Goal: Information Seeking & Learning: Learn about a topic

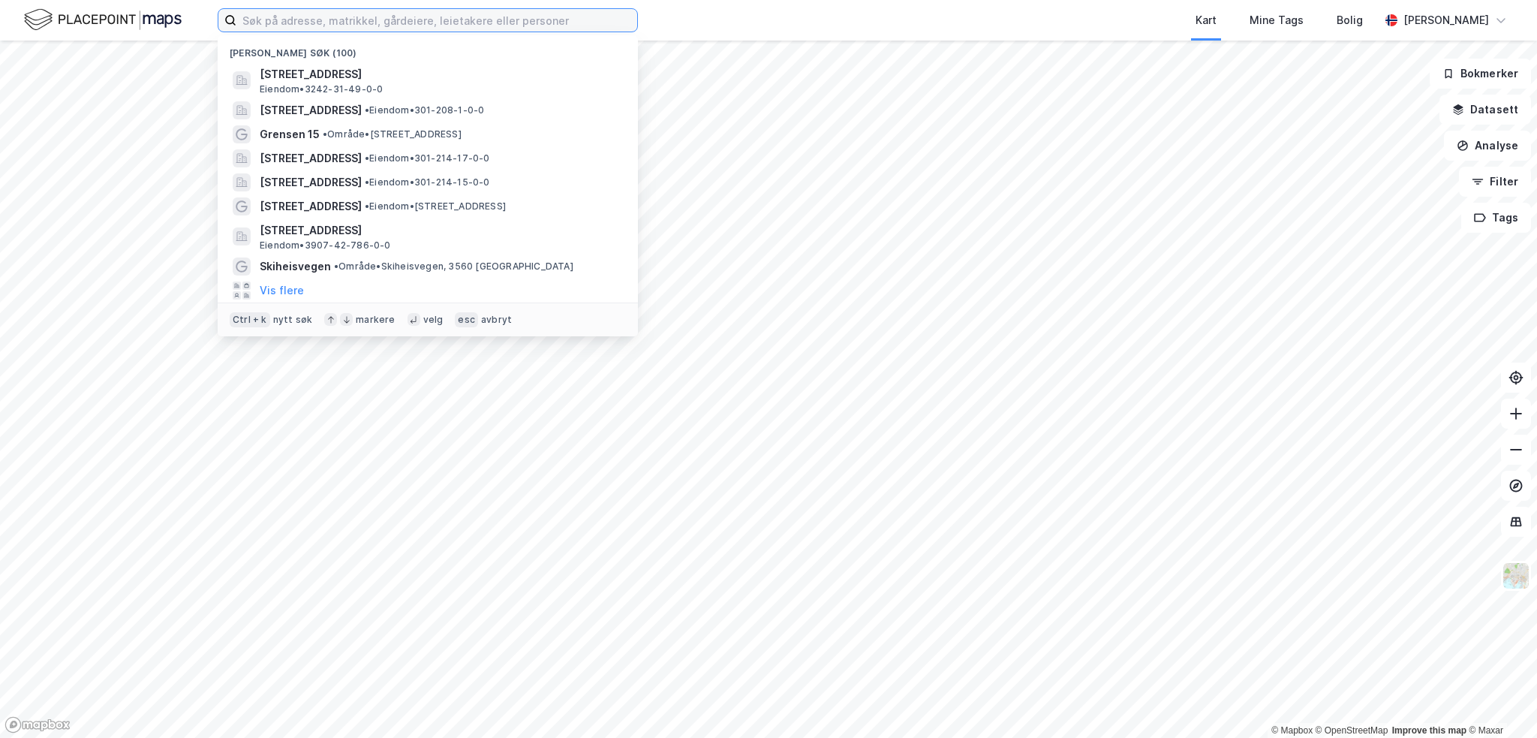
click at [411, 20] on input at bounding box center [436, 20] width 401 height 23
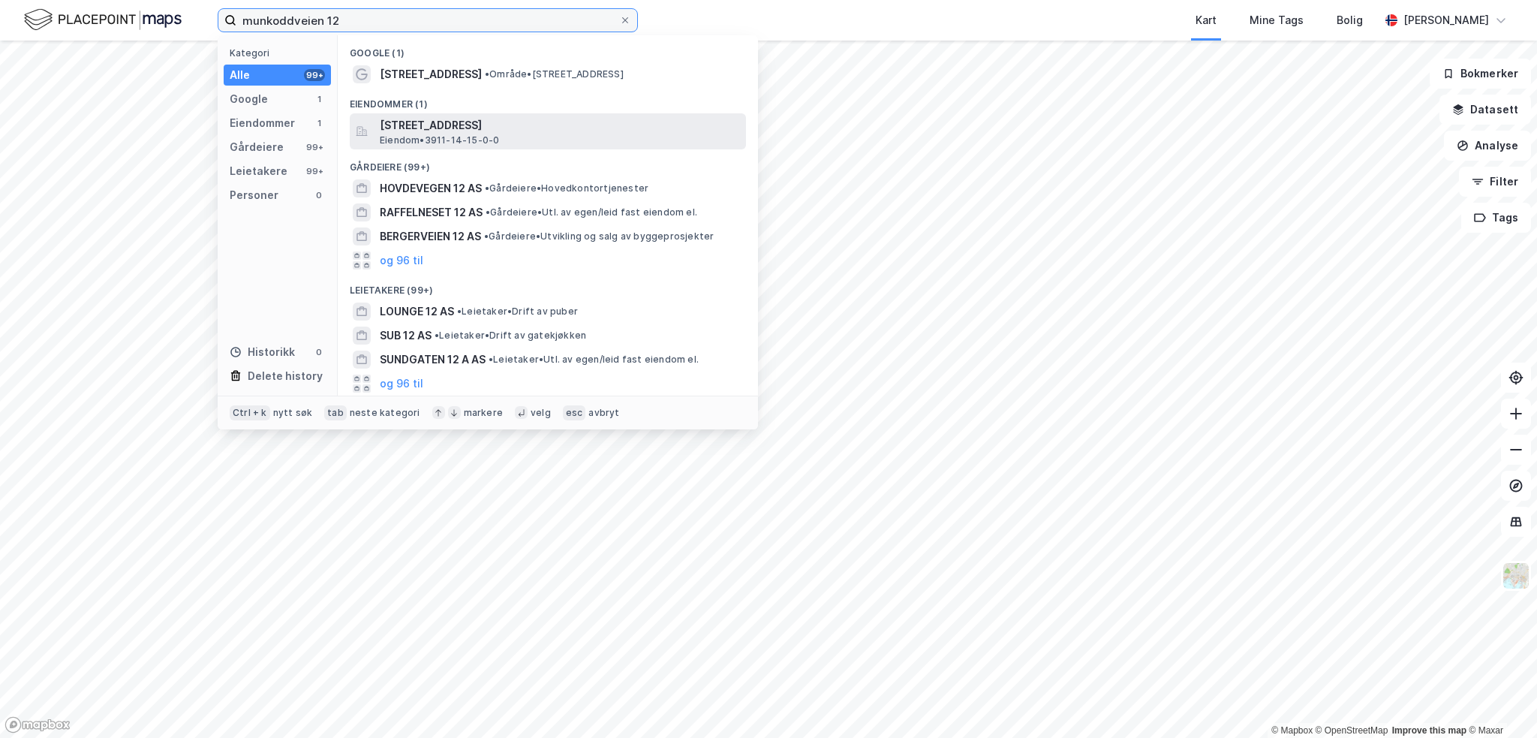
type input "munkoddveien 12"
click at [453, 132] on span "[STREET_ADDRESS]" at bounding box center [560, 125] width 360 height 18
